Goal: Find specific page/section: Find specific page/section

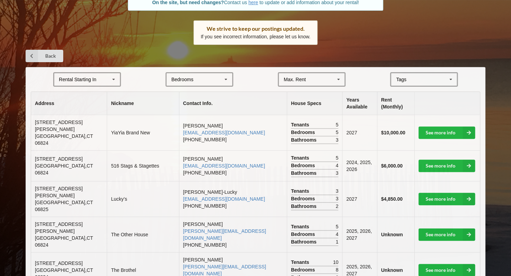
scroll to position [97, 0]
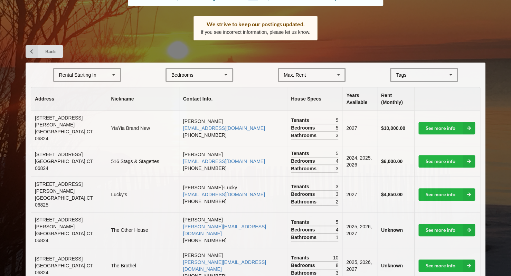
click at [109, 74] on icon at bounding box center [113, 75] width 10 height 13
click at [99, 114] on div "2027" at bounding box center [87, 113] width 66 height 13
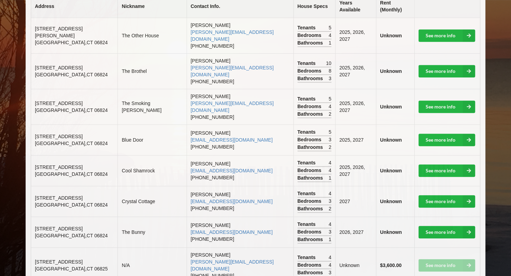
scroll to position [213, 0]
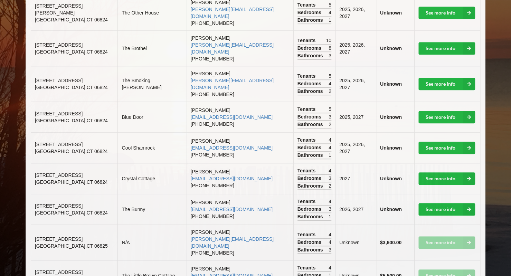
click at [49, 172] on span "[STREET_ADDRESS]" at bounding box center [59, 175] width 48 height 6
copy span "[STREET_ADDRESS]"
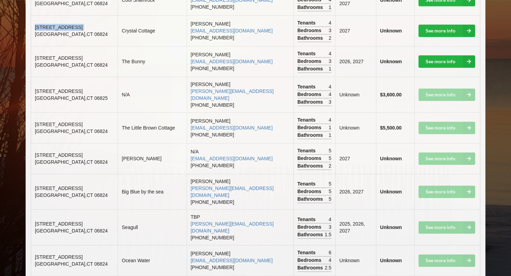
scroll to position [353, 0]
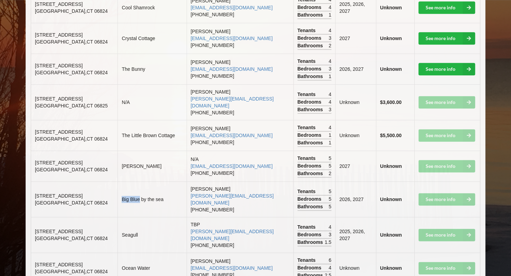
drag, startPoint x: 119, startPoint y: 168, endPoint x: 136, endPoint y: 171, distance: 17.6
click at [136, 181] on td "Big Blue by the sea" at bounding box center [151, 199] width 69 height 36
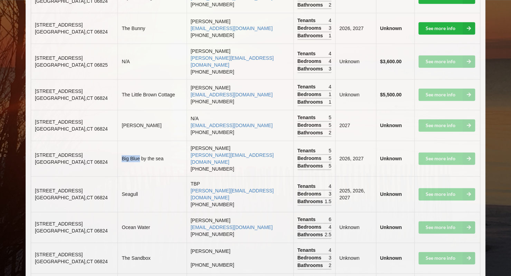
scroll to position [394, 0]
click at [35, 152] on span "[STREET_ADDRESS]" at bounding box center [59, 155] width 48 height 6
drag, startPoint x: 35, startPoint y: 123, endPoint x: 90, endPoint y: 124, distance: 55.3
click at [90, 141] on td "[STREET_ADDRESS]" at bounding box center [74, 159] width 86 height 36
